Goal: Task Accomplishment & Management: Complete application form

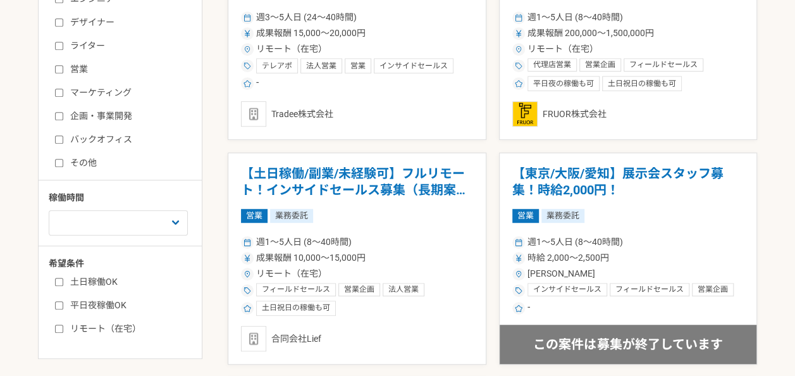
scroll to position [341, 0]
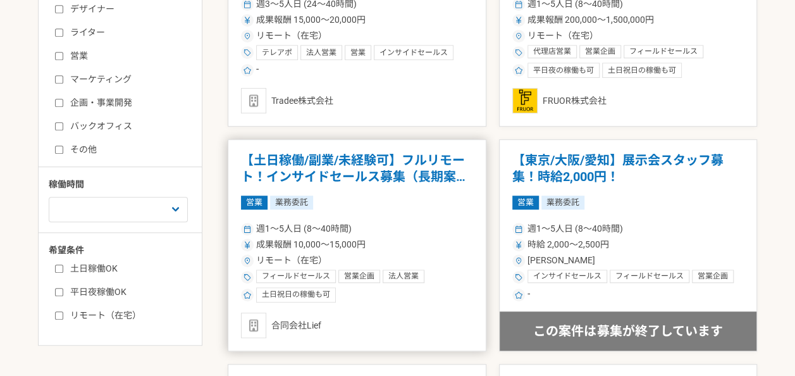
click at [444, 159] on h1 "【土日稼働/副業/未経験可】フルリモート！インサイドセールス募集（長期案件）" at bounding box center [357, 169] width 232 height 32
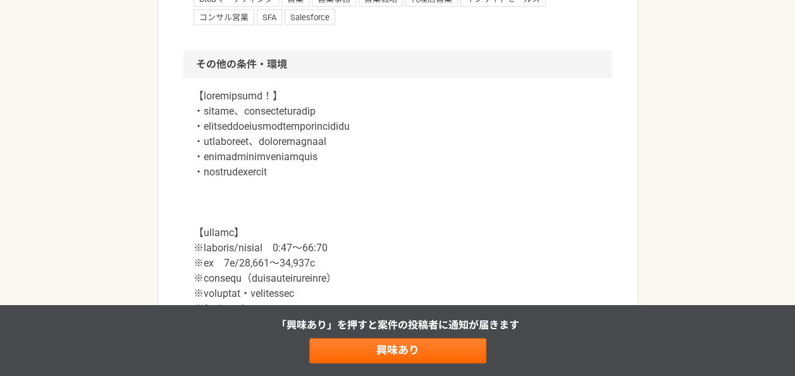
scroll to position [1447, 0]
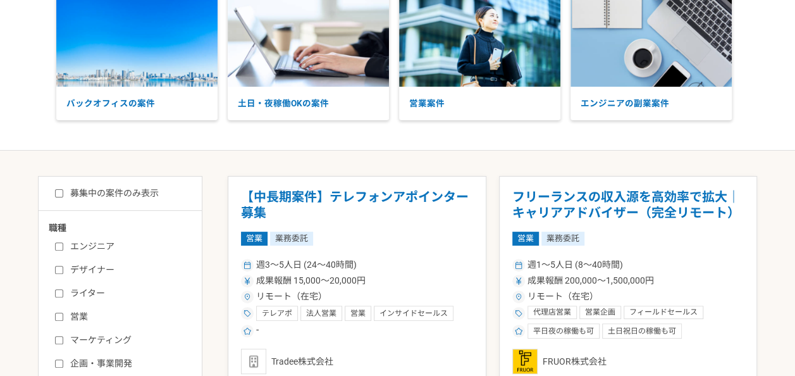
scroll to position [76, 0]
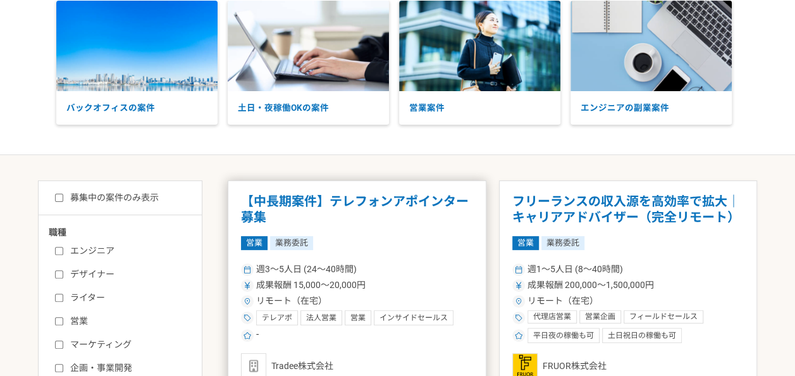
click at [437, 204] on h1 "【中長期案件】テレフォンアポインター募集" at bounding box center [357, 210] width 232 height 32
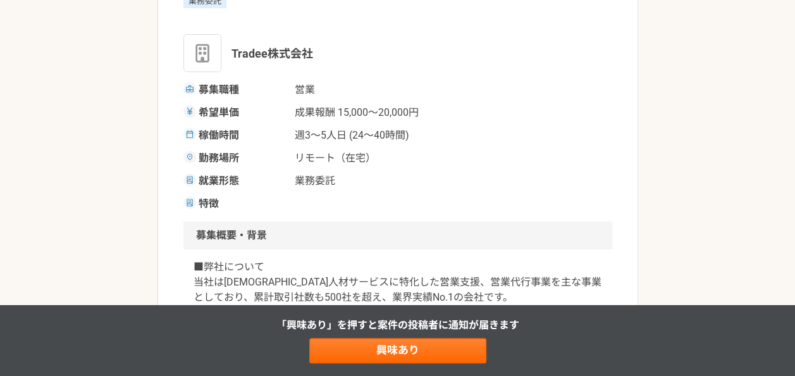
scroll to position [101, 0]
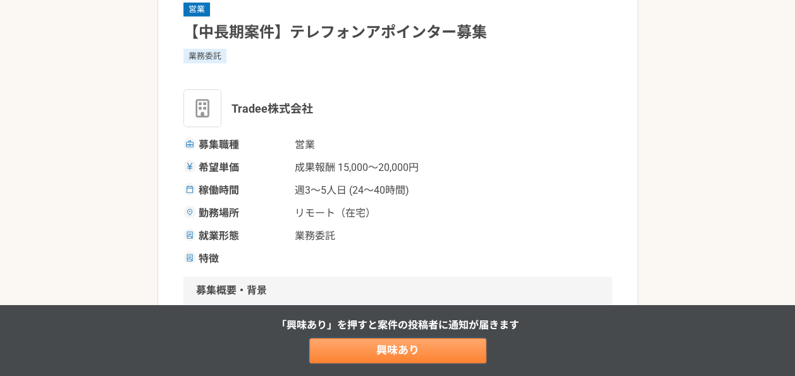
click at [396, 354] on link "興味あり" at bounding box center [397, 350] width 177 height 25
